Goal: Information Seeking & Learning: Learn about a topic

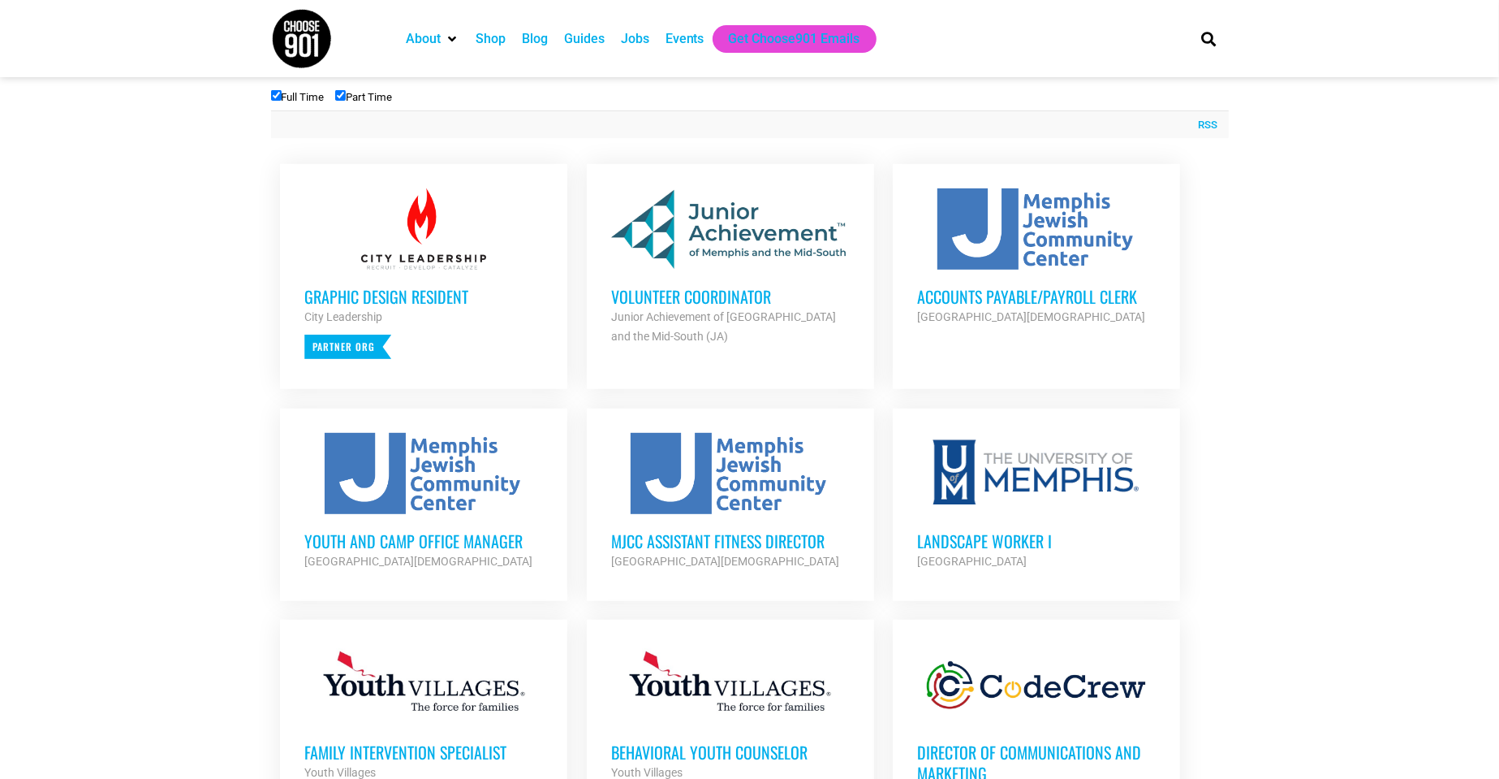
scroll to position [649, 0]
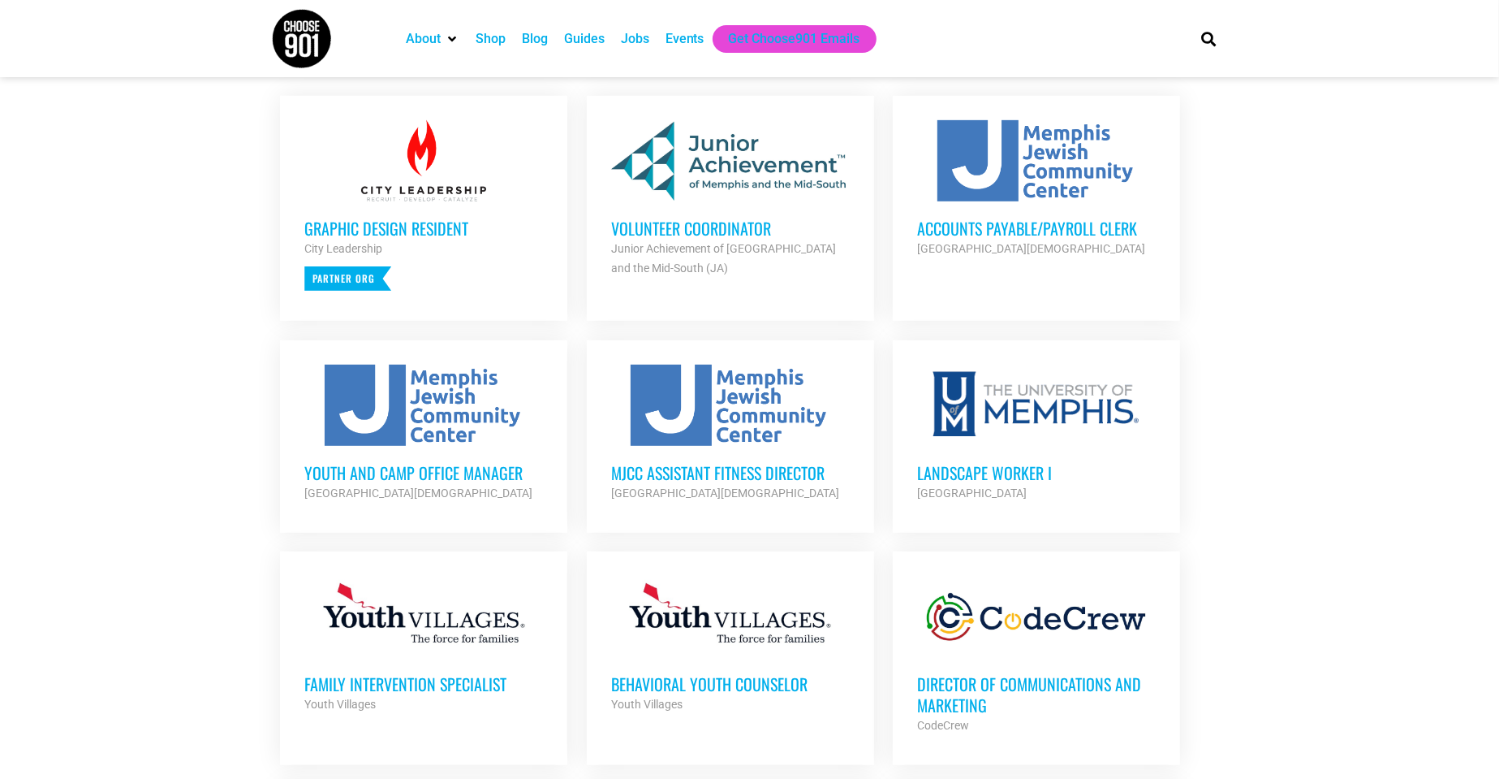
click at [987, 469] on h3 "Landscape Worker I" at bounding box center [1036, 472] width 239 height 21
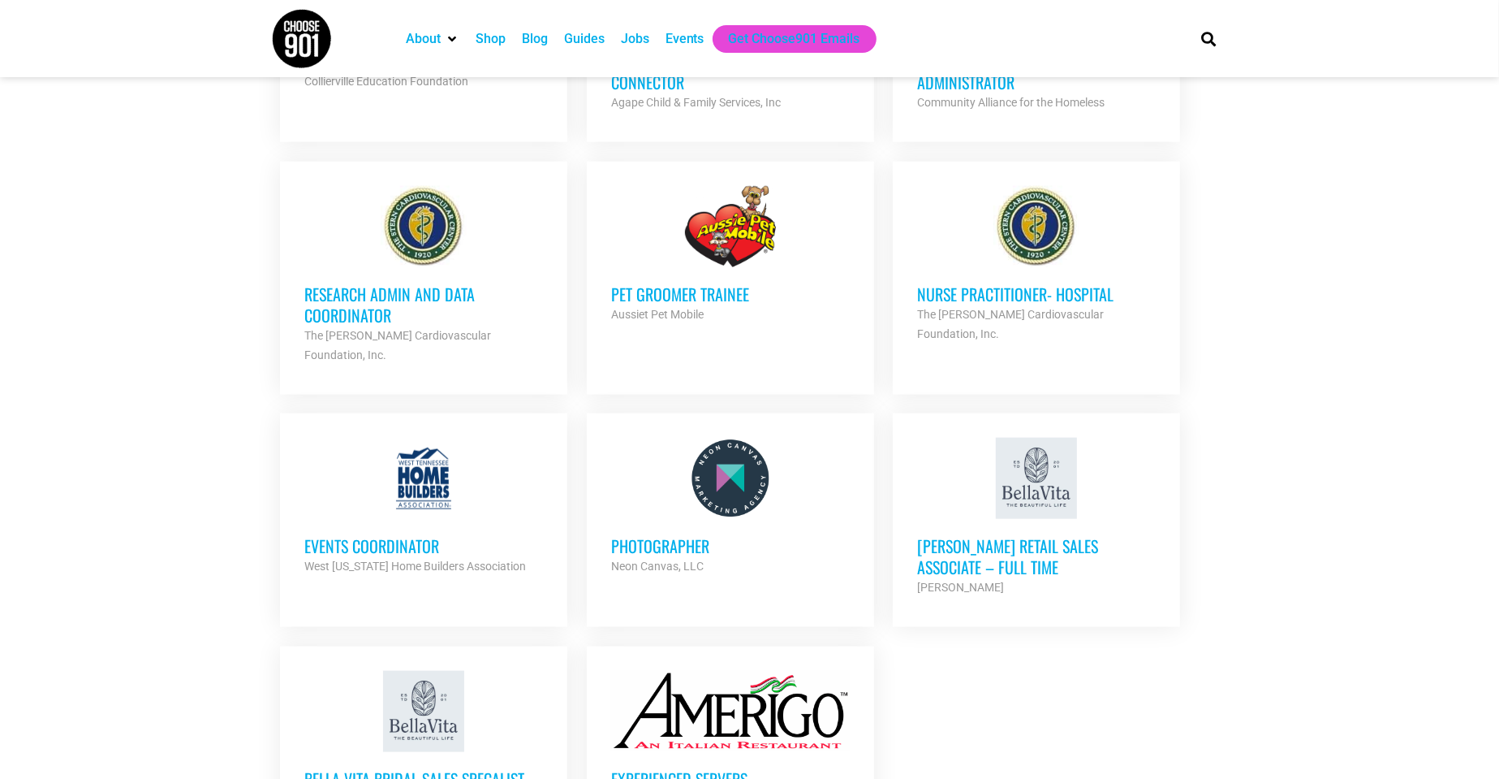
scroll to position [1705, 0]
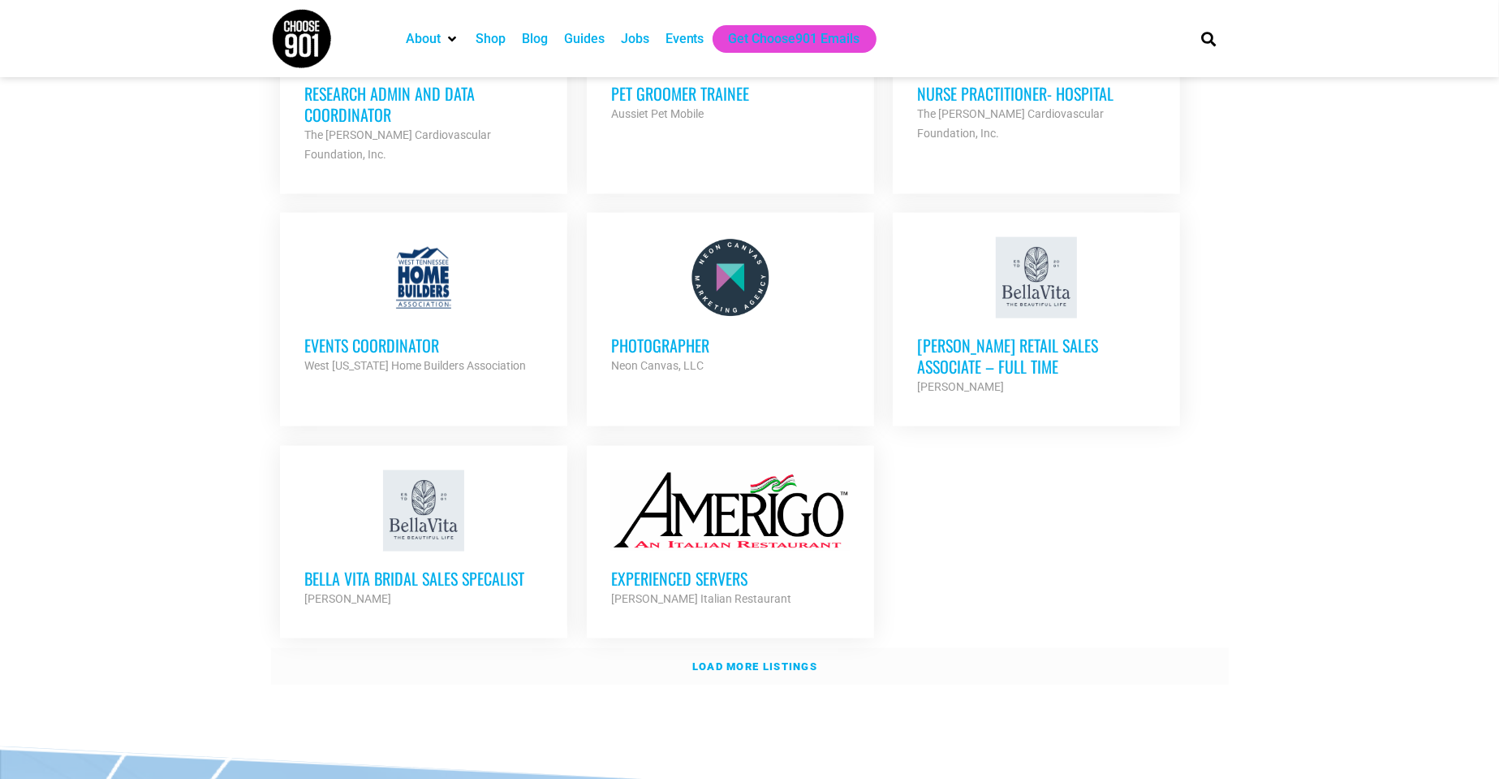
click at [747, 660] on strong "Load more listings" at bounding box center [754, 666] width 125 height 12
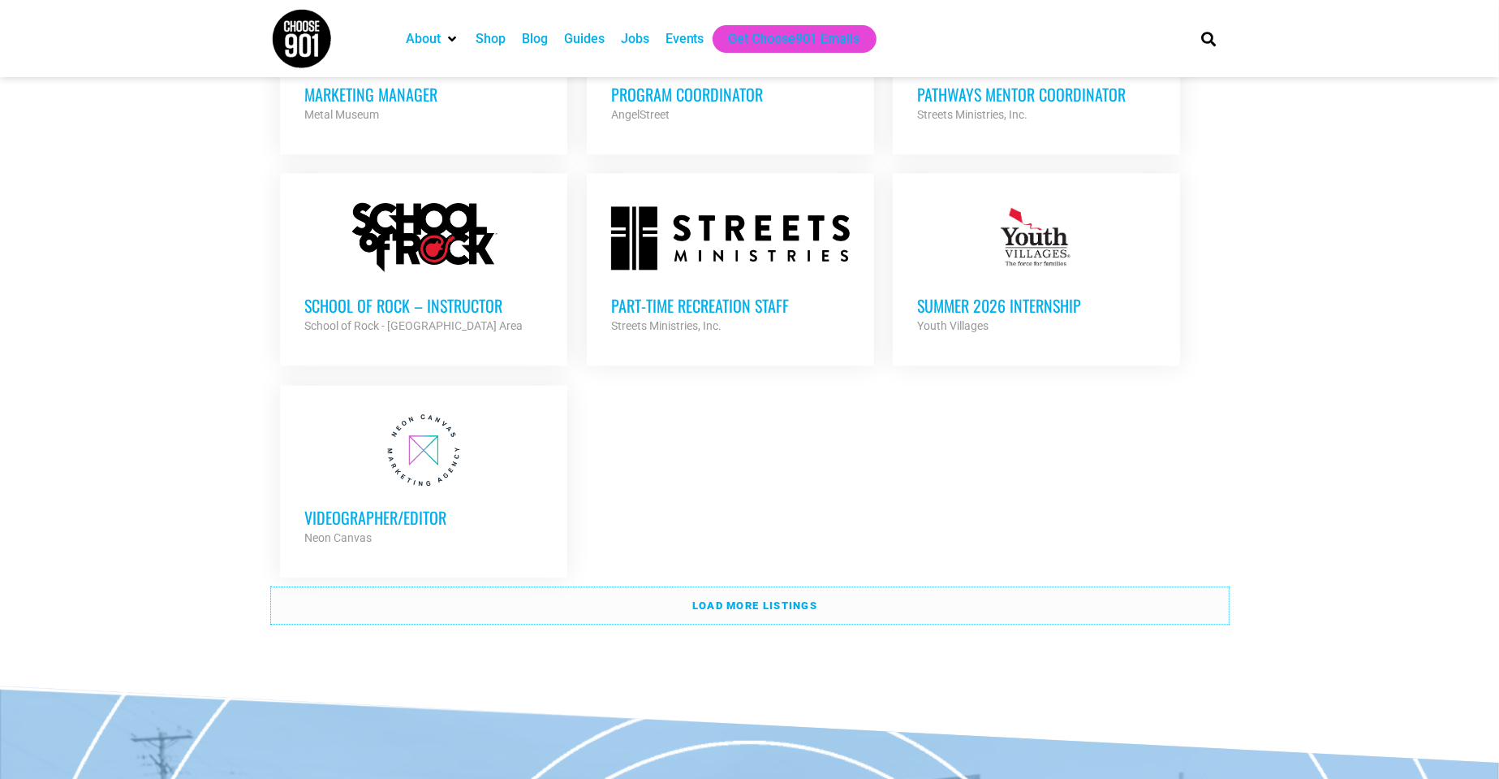
scroll to position [3329, 0]
click at [699, 598] on strong "Load more listings" at bounding box center [754, 604] width 125 height 12
